Goal: Transaction & Acquisition: Purchase product/service

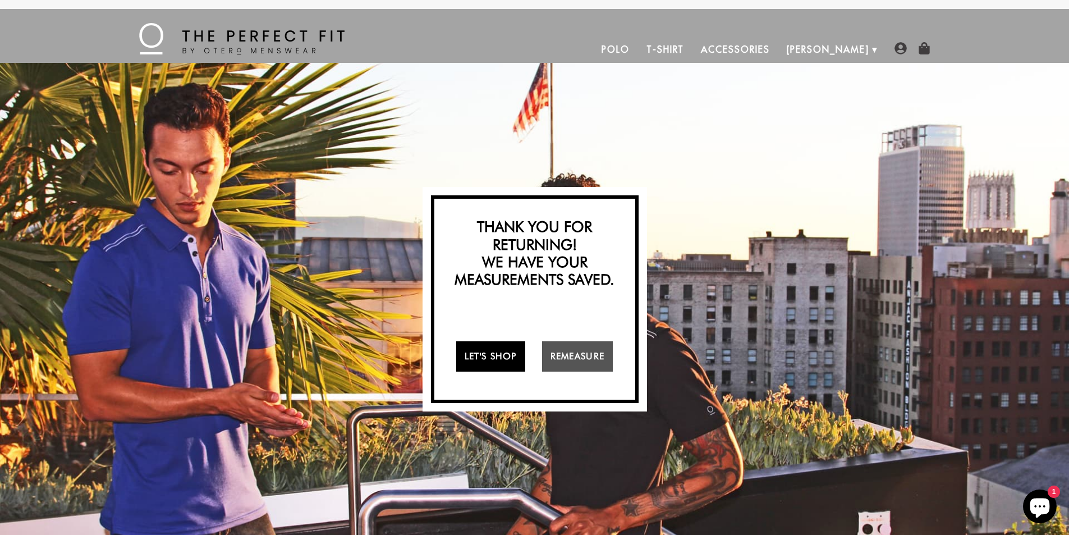
click at [474, 357] on link "Let's Shop" at bounding box center [490, 356] width 69 height 30
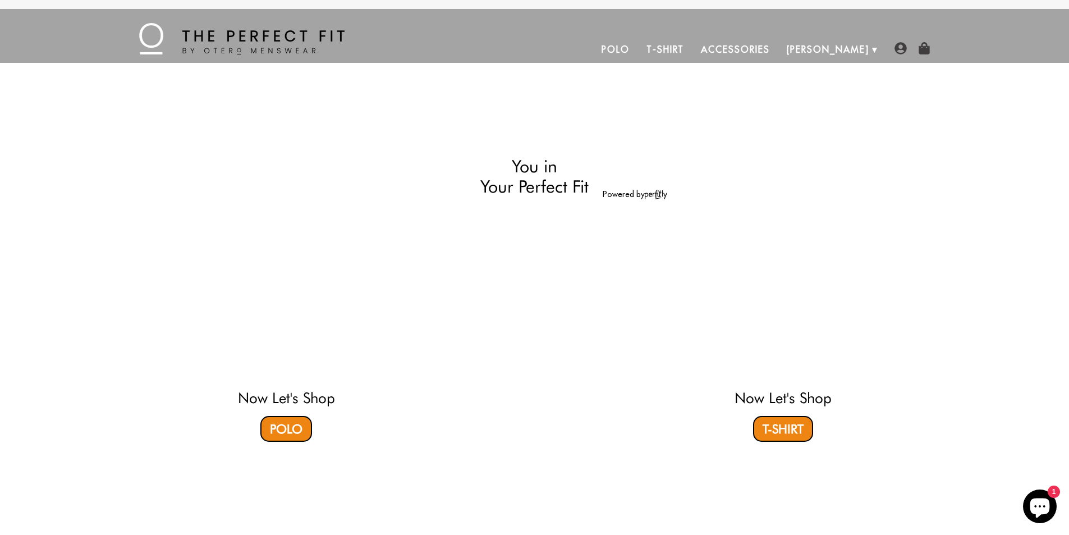
select select "55-56"
select select "M"
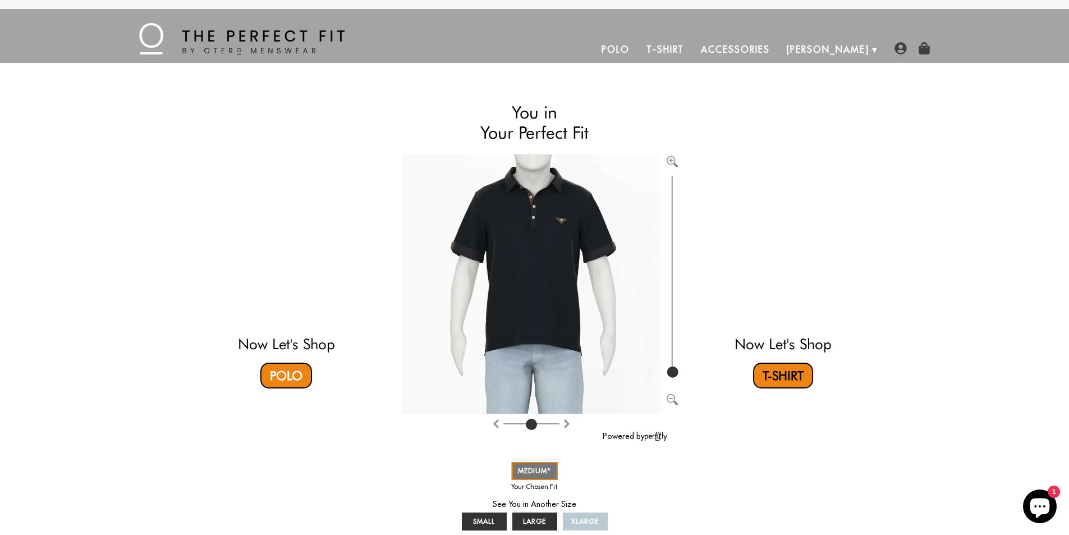
click at [782, 381] on link "T-Shirt" at bounding box center [783, 375] width 60 height 26
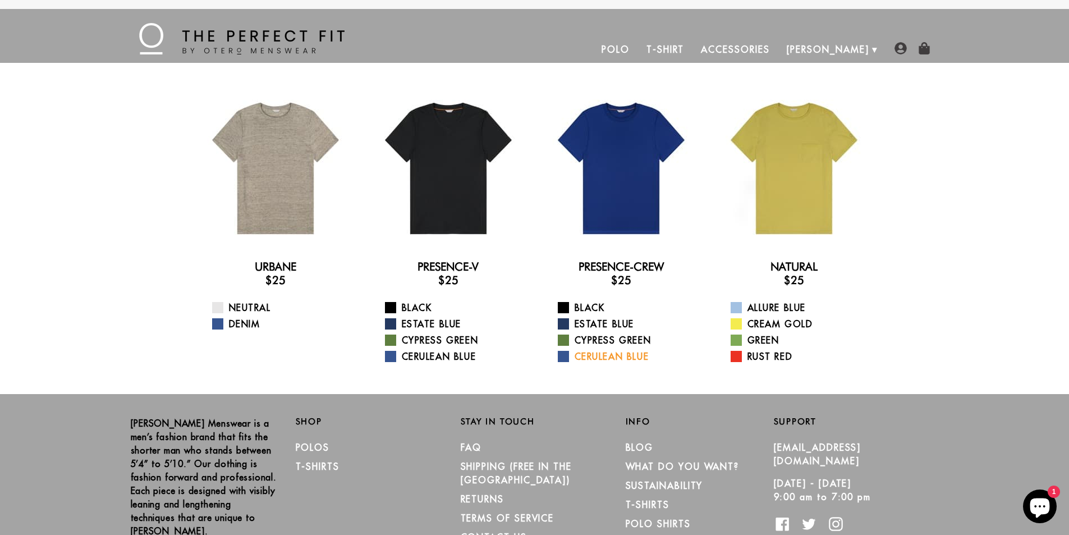
click at [632, 354] on link "Cerulean Blue" at bounding box center [628, 356] width 141 height 13
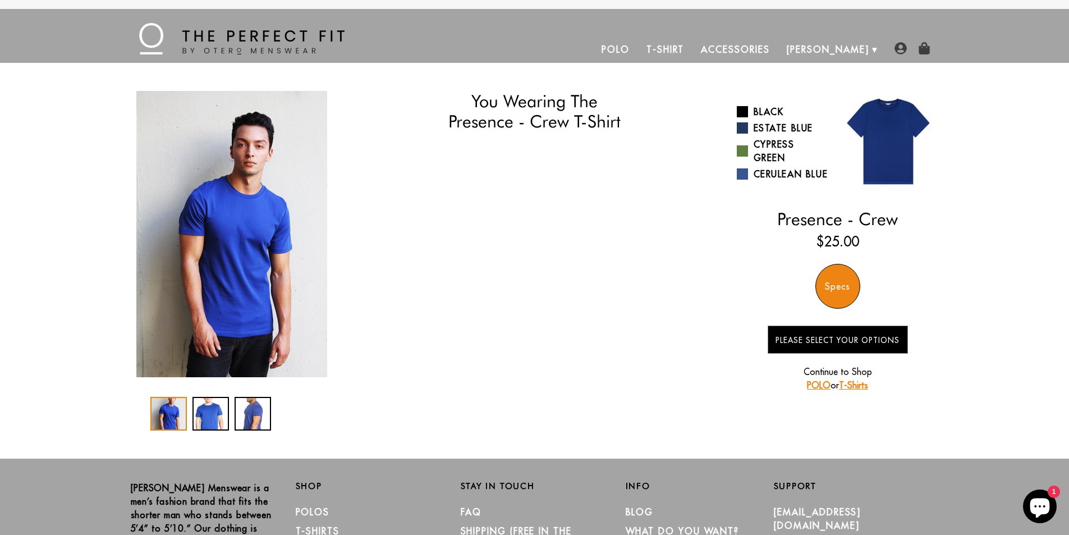
select select "55-56"
select select "M"
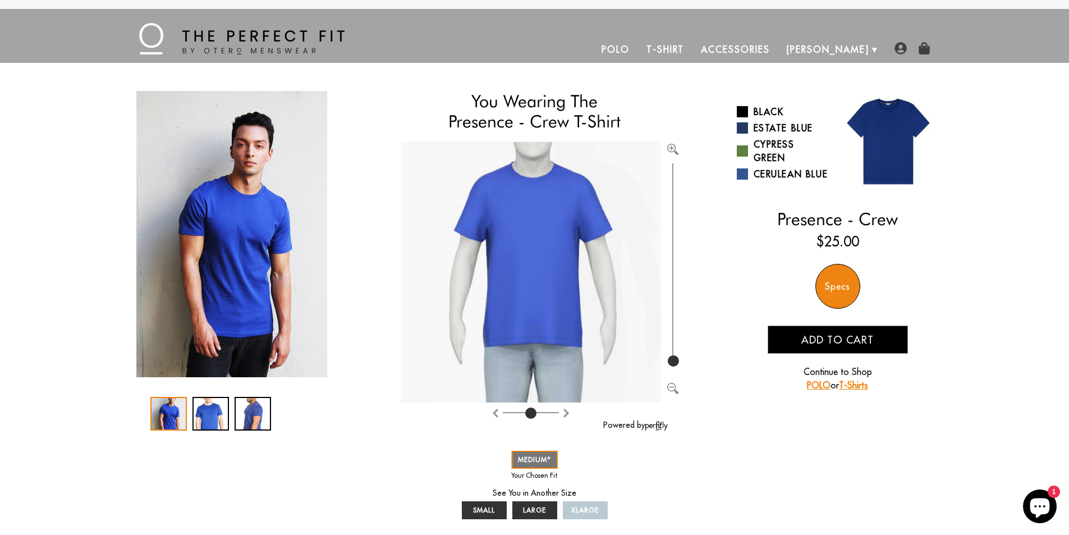
click at [778, 45] on link "Accessories" at bounding box center [734, 49] width 85 height 27
